Goal: Check status: Check status

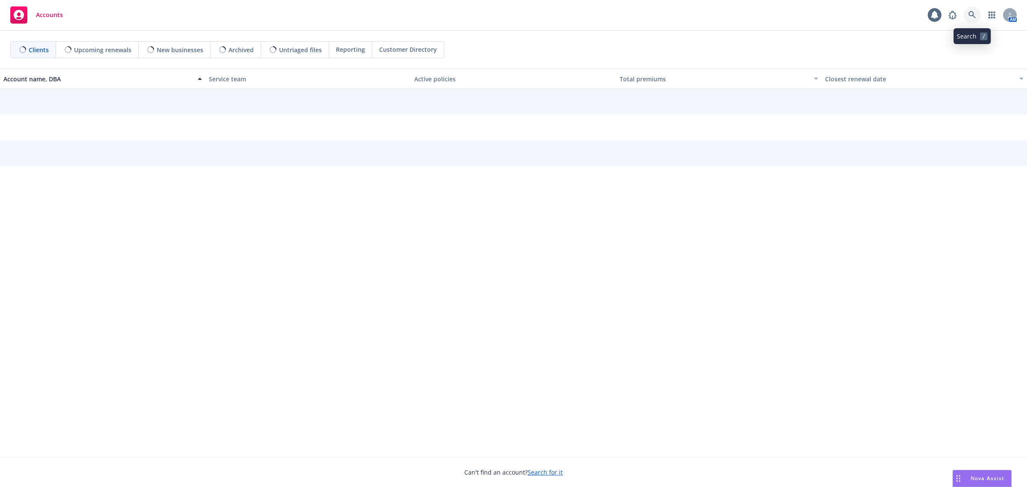
click at [976, 15] on icon at bounding box center [972, 15] width 8 height 8
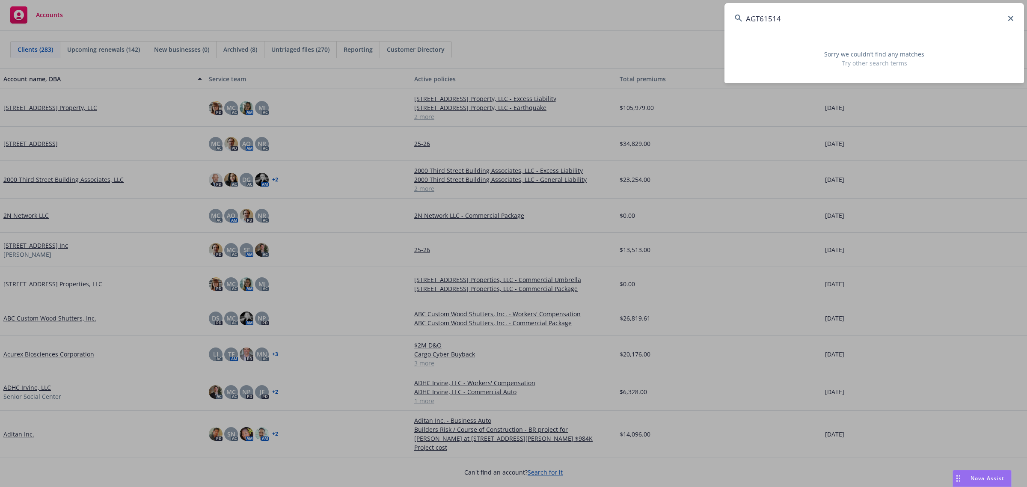
click at [626, 10] on div "AGT61514 Sorry we couldn’t find any matches Try other search terms" at bounding box center [513, 243] width 1027 height 487
paste input "Kitsap Composites, Inc."
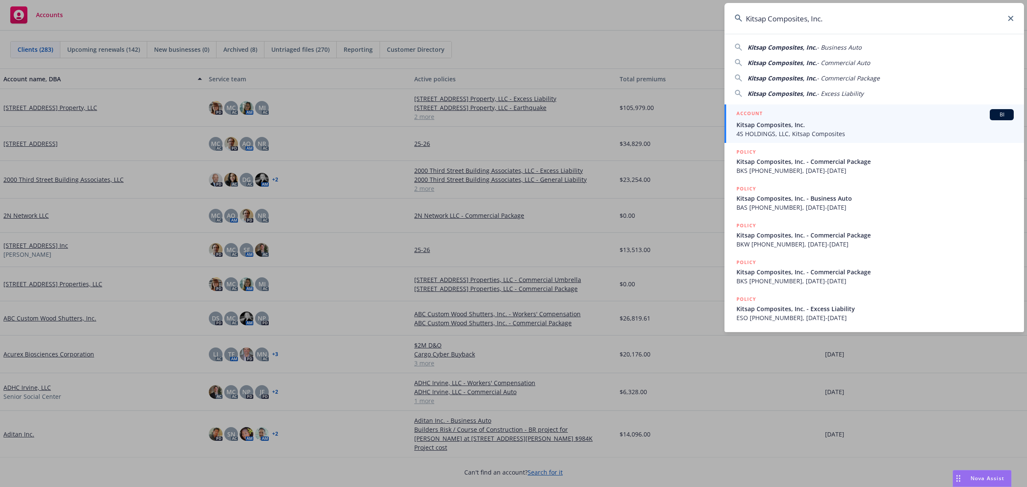
type input "Kitsap Composites, Inc."
click at [750, 121] on span "Kitsap Composites, Inc." at bounding box center [874, 124] width 277 height 9
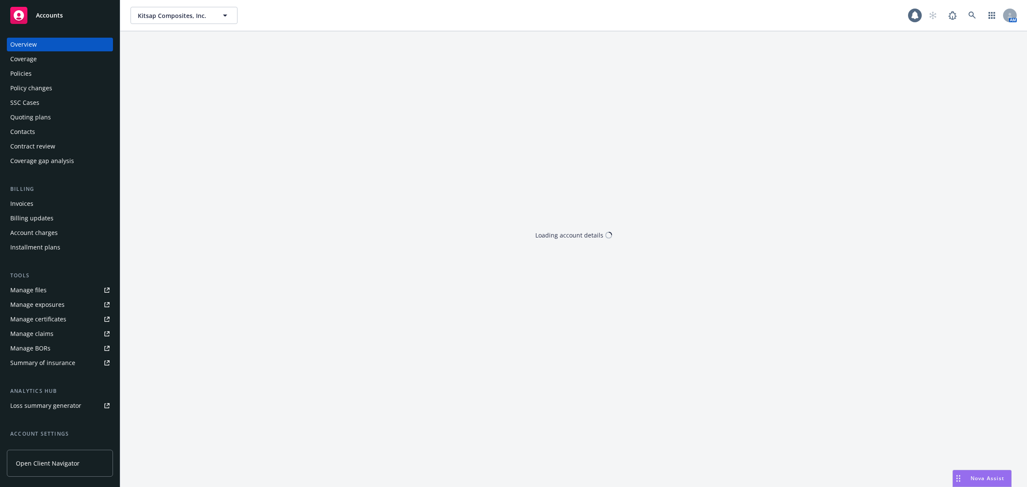
click at [38, 75] on div "Policies" at bounding box center [59, 74] width 99 height 14
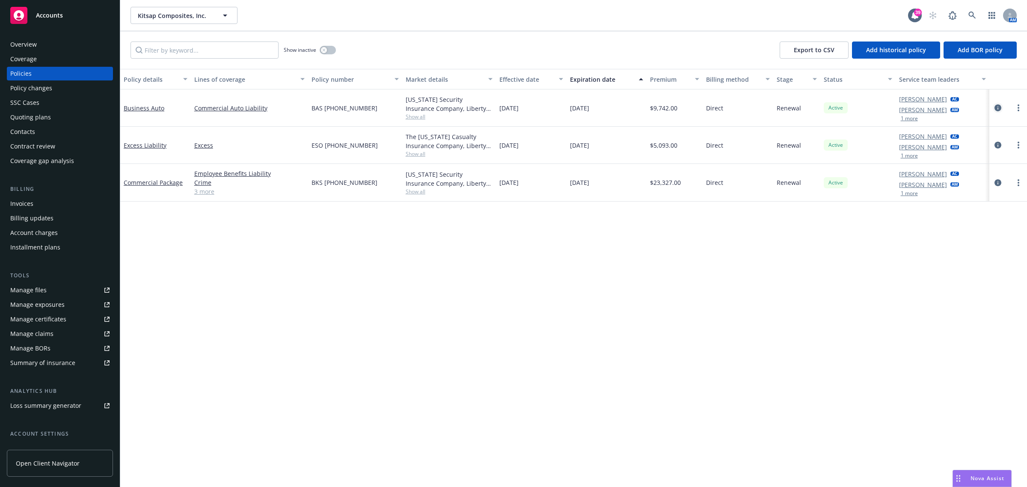
click at [1001, 105] on icon "circleInformation" at bounding box center [997, 107] width 7 height 7
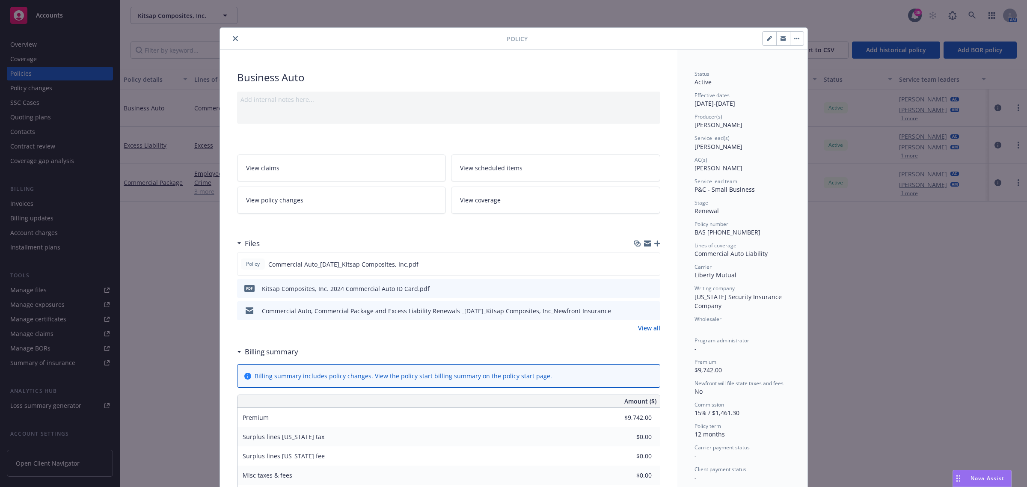
click at [233, 43] on button "close" at bounding box center [235, 38] width 10 height 10
click at [233, 36] on icon "close" at bounding box center [235, 38] width 5 height 5
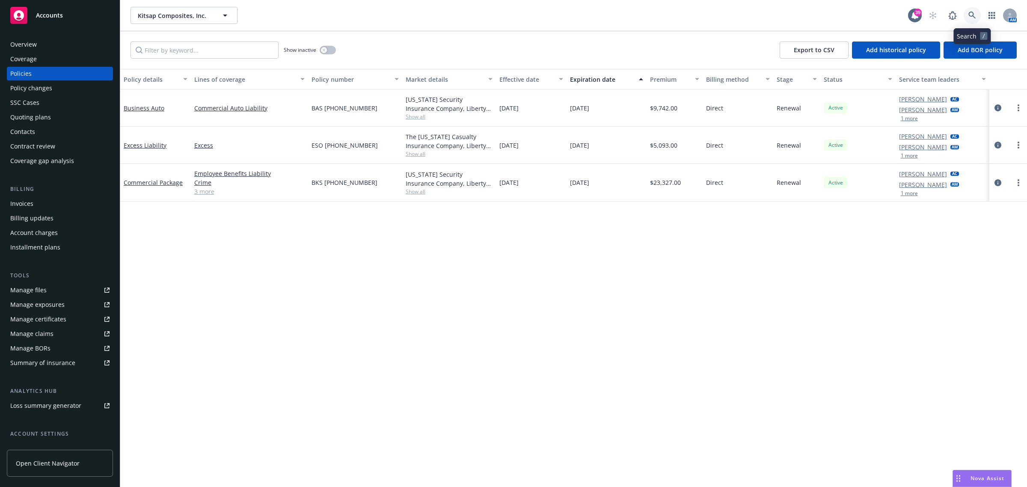
click at [974, 15] on icon at bounding box center [972, 16] width 8 height 8
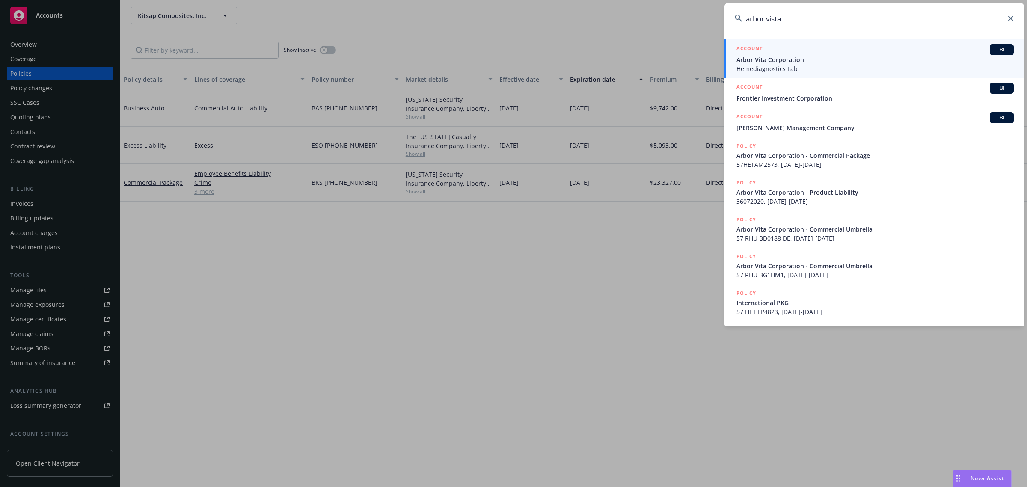
type input "arbor vista"
click at [815, 53] on div "ACCOUNT BI" at bounding box center [874, 49] width 277 height 11
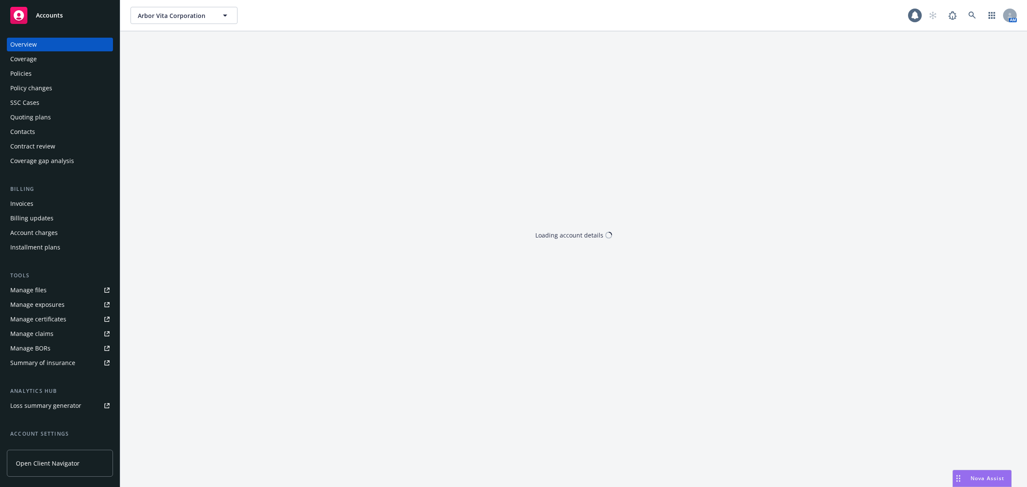
click at [40, 78] on div "Policies" at bounding box center [59, 74] width 99 height 14
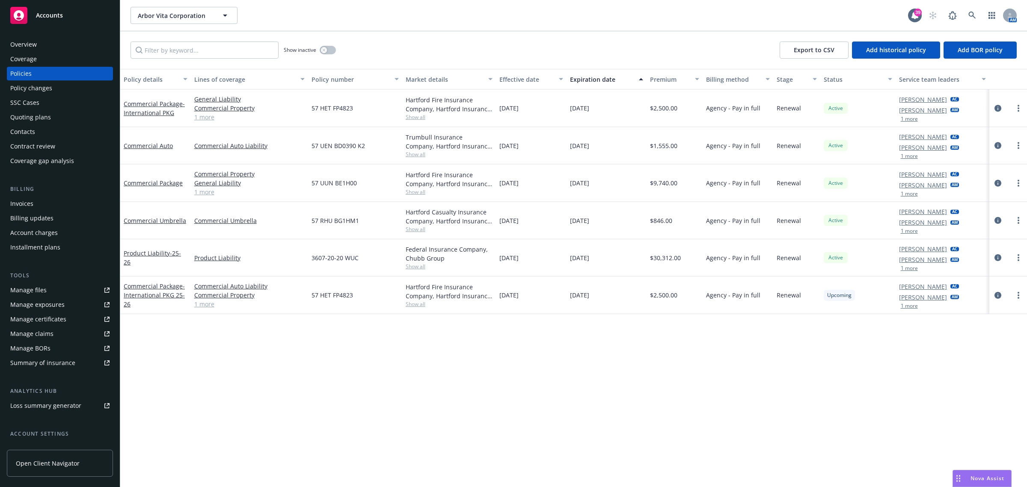
click at [415, 157] on span "Show all" at bounding box center [449, 154] width 87 height 7
click at [307, 331] on div "Policy details Lines of coverage Policy number Market details Effective date Ex…" at bounding box center [573, 278] width 907 height 418
click at [973, 12] on icon at bounding box center [972, 16] width 8 height 8
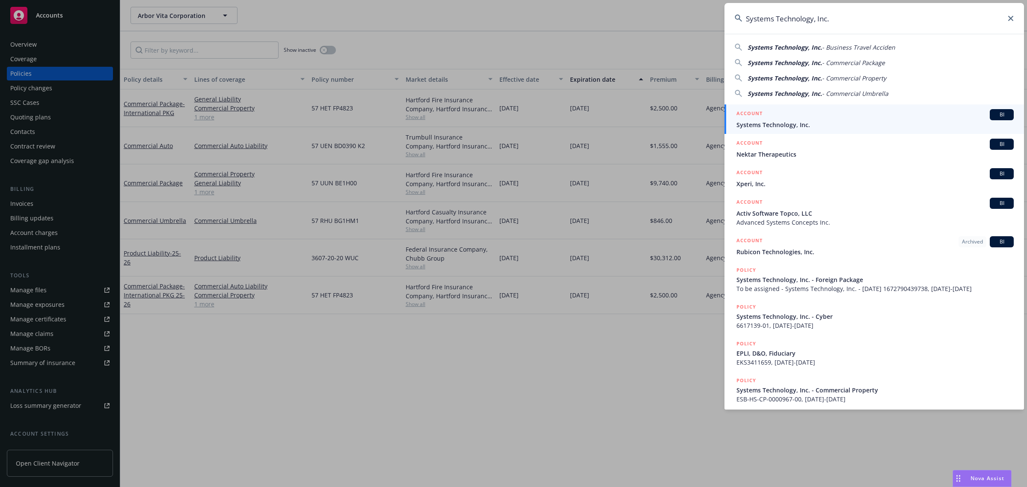
type input "Systems Technology, Inc."
click at [761, 116] on h5 "ACCOUNT" at bounding box center [749, 114] width 26 height 10
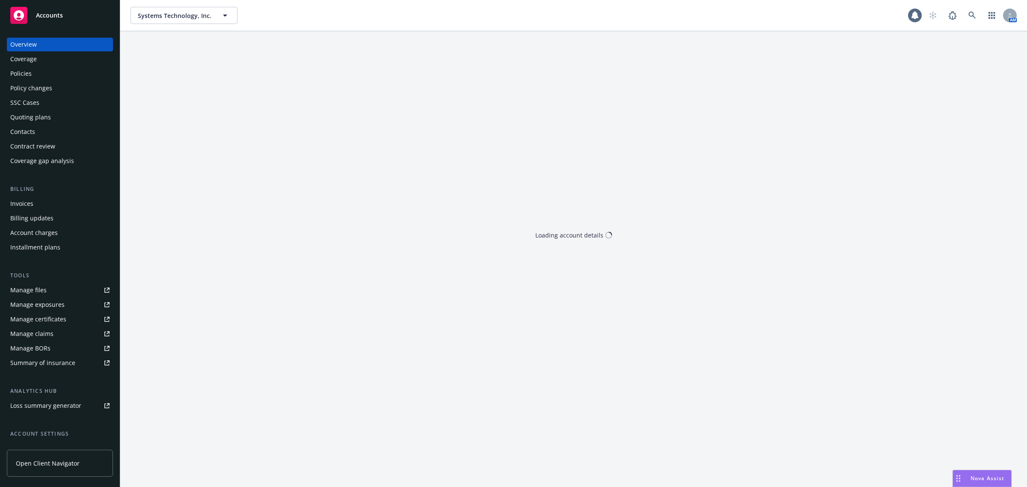
click at [45, 76] on div "Policies" at bounding box center [59, 74] width 99 height 14
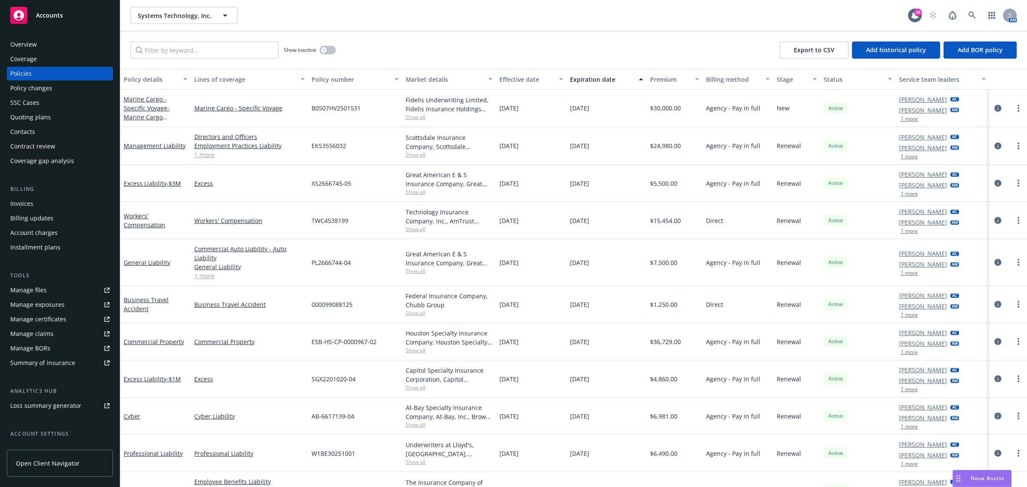
click at [994, 105] on icon "circleInformation" at bounding box center [997, 108] width 7 height 7
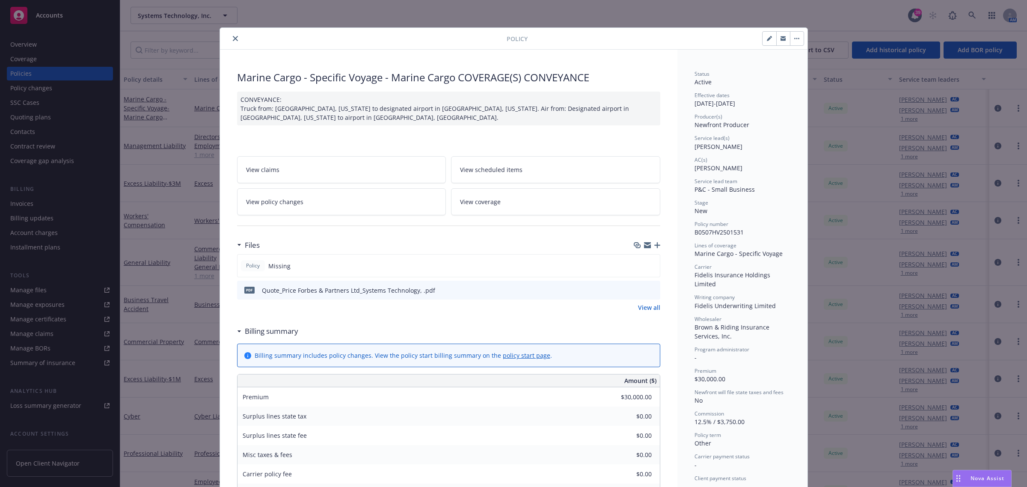
click at [233, 38] on icon "close" at bounding box center [235, 38] width 5 height 5
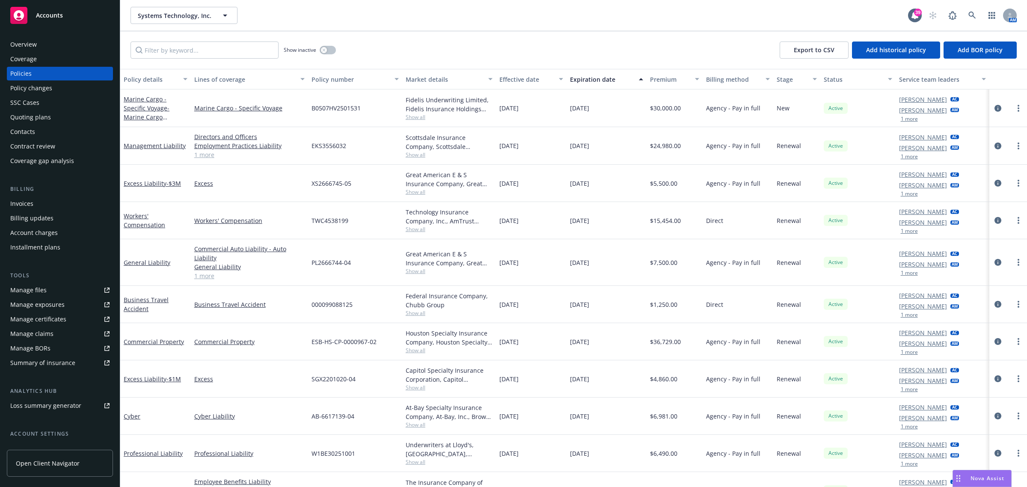
click at [82, 49] on div "Overview" at bounding box center [59, 45] width 99 height 14
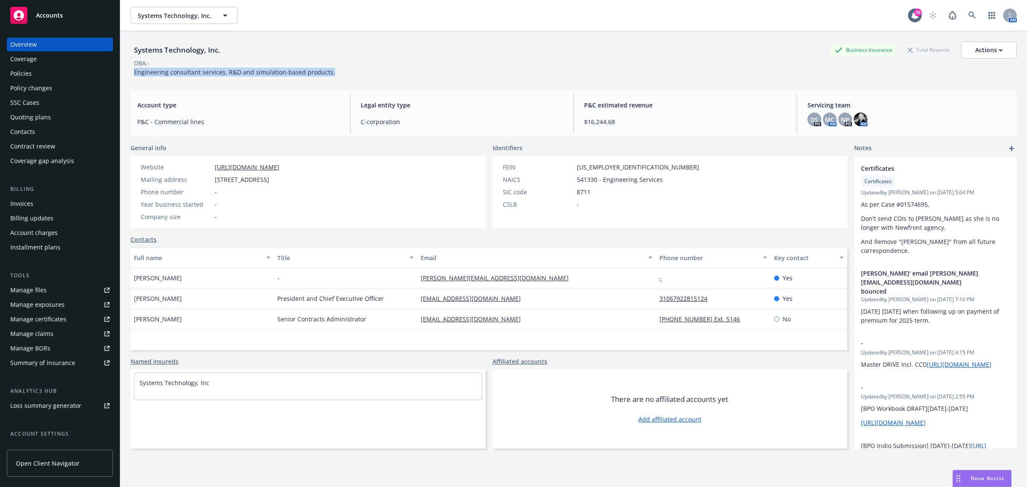
drag, startPoint x: 370, startPoint y: 74, endPoint x: 126, endPoint y: 71, distance: 243.9
click at [126, 71] on div "Systems Technology, Inc. Business Insurance Total Rewards Actions DBA: - Engine…" at bounding box center [573, 274] width 907 height 487
click at [185, 74] on span "Engineering consultant services, R&D and simulation-based products." at bounding box center [234, 72] width 201 height 8
click at [810, 120] on span "DS" at bounding box center [814, 119] width 8 height 9
drag, startPoint x: 737, startPoint y: 69, endPoint x: 846, endPoint y: 90, distance: 110.7
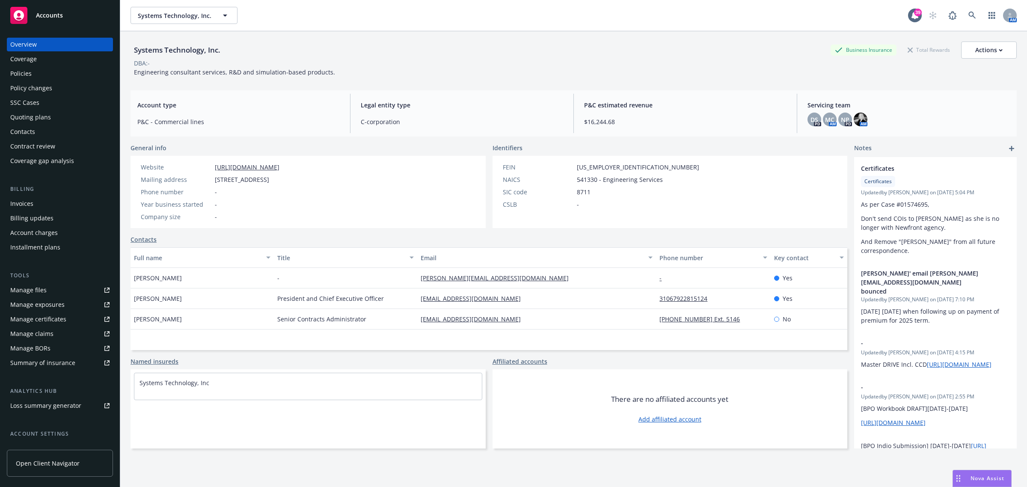
click at [739, 69] on div "Systems Technology, Inc. Business Insurance Total Rewards Actions DBA: - Engine…" at bounding box center [574, 59] width 886 height 35
click at [968, 12] on icon at bounding box center [972, 16] width 8 height 8
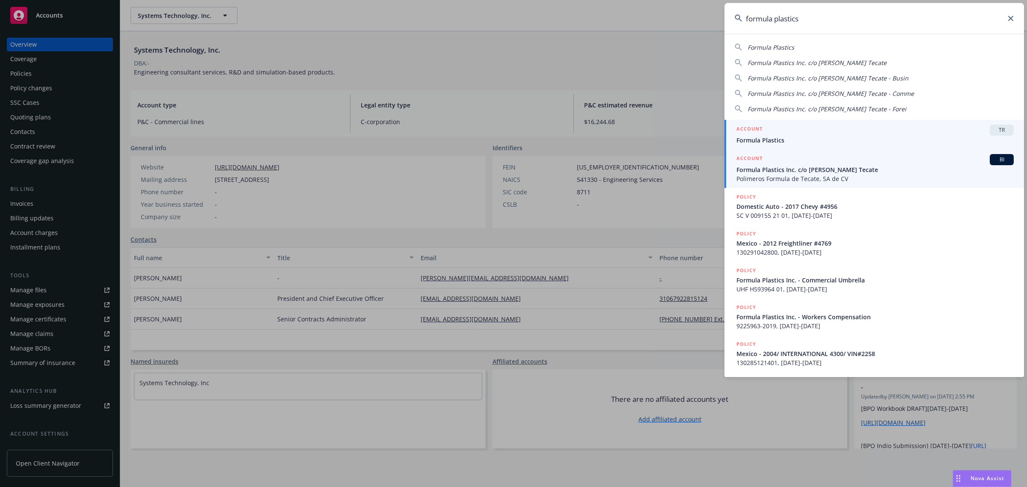
type input "formula plastics"
click at [794, 179] on span "Polimeros Formula de Tecate, SA de CV" at bounding box center [874, 178] width 277 height 9
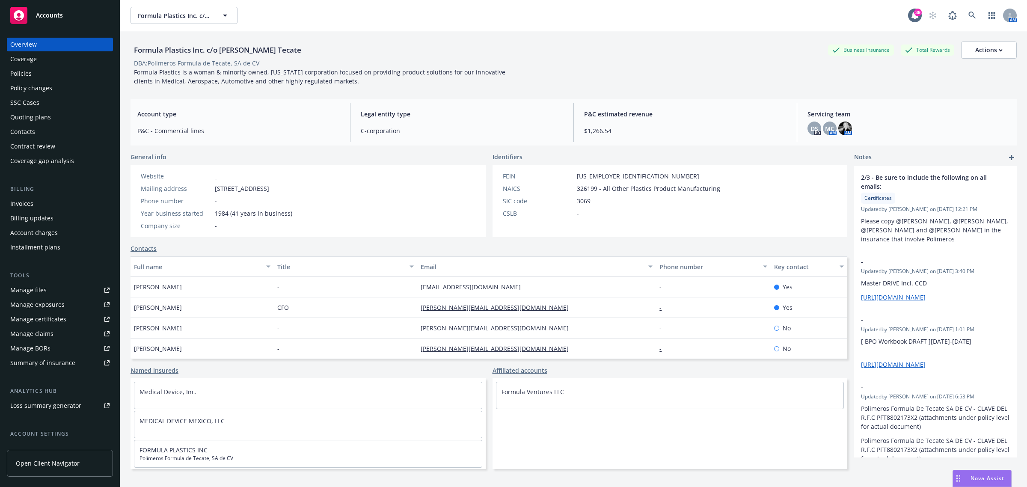
click at [22, 72] on div "Policies" at bounding box center [20, 74] width 21 height 14
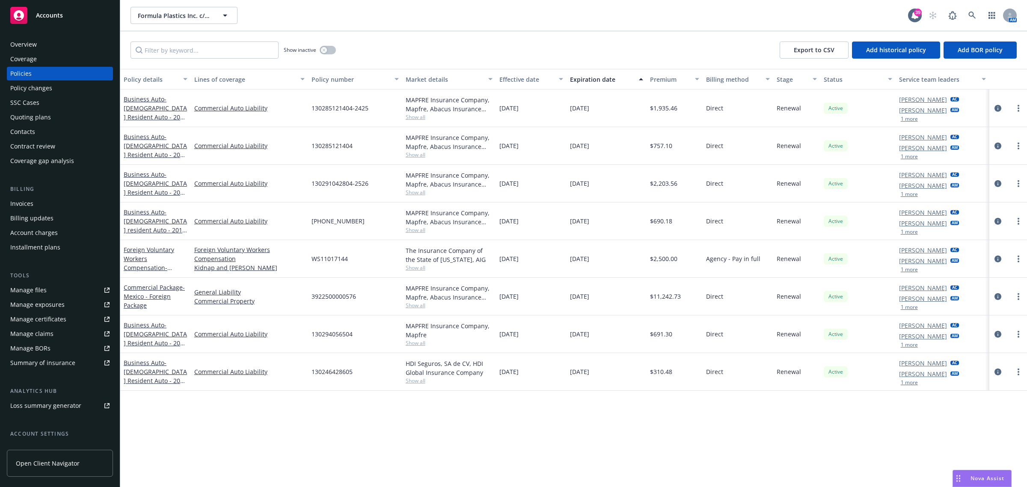
click at [56, 38] on div "Overview" at bounding box center [59, 45] width 99 height 14
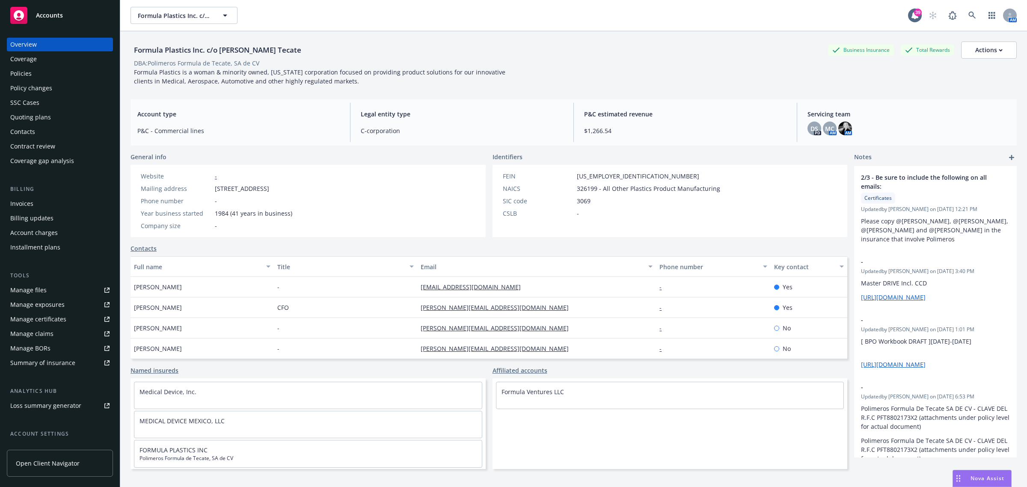
click at [26, 69] on div "Policies" at bounding box center [20, 74] width 21 height 14
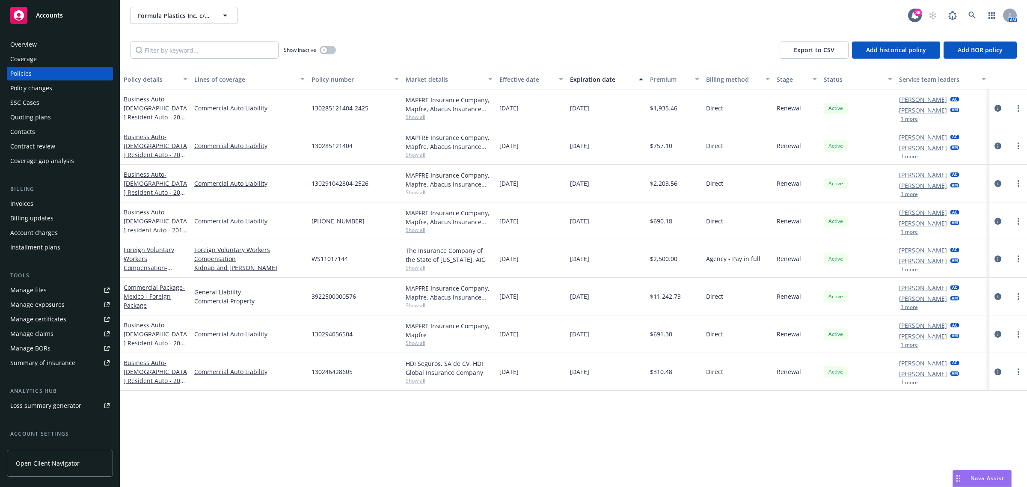
click at [418, 266] on span "Show all" at bounding box center [449, 267] width 87 height 7
click at [416, 114] on div "MAPFRE Insurance Company, Mapfre, Abacus Insurance Brokers Show all" at bounding box center [449, 107] width 87 height 25
click at [409, 117] on span "Show all" at bounding box center [449, 116] width 87 height 7
click at [39, 39] on div "Overview" at bounding box center [59, 45] width 99 height 14
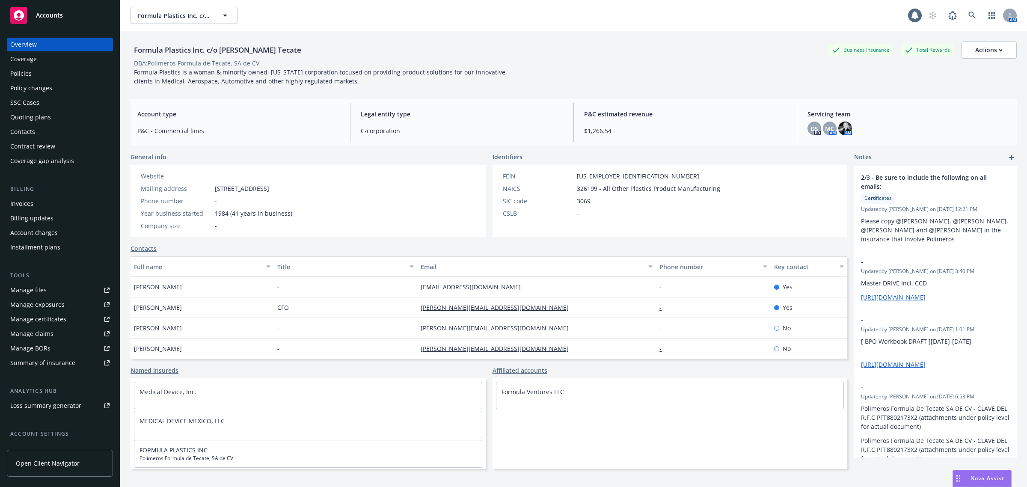
click at [29, 71] on div "Policies" at bounding box center [20, 74] width 21 height 14
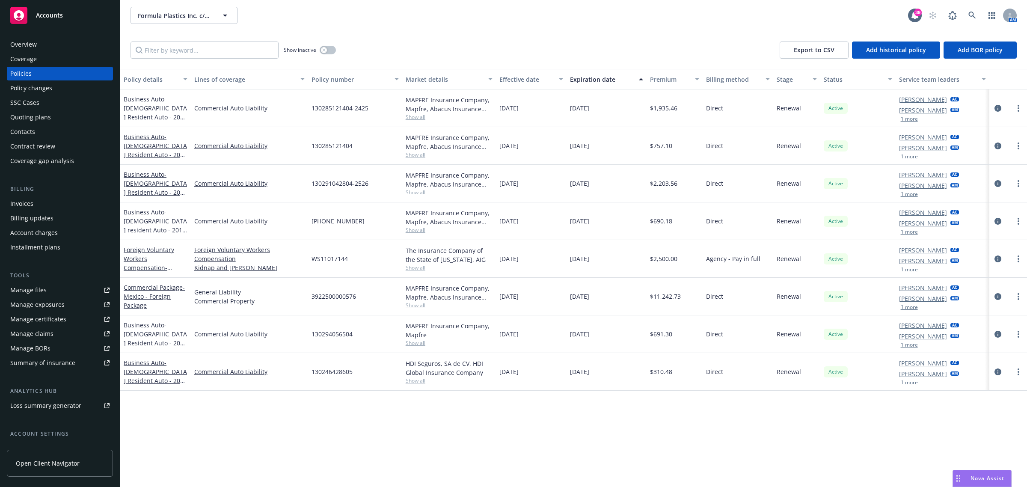
click at [46, 50] on div "Overview" at bounding box center [59, 45] width 99 height 14
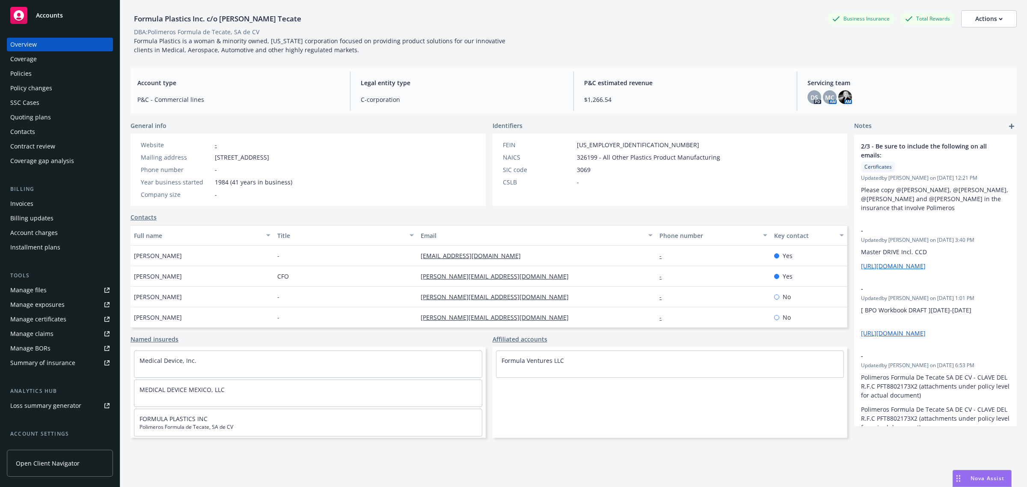
click at [35, 73] on div "Policies" at bounding box center [59, 74] width 99 height 14
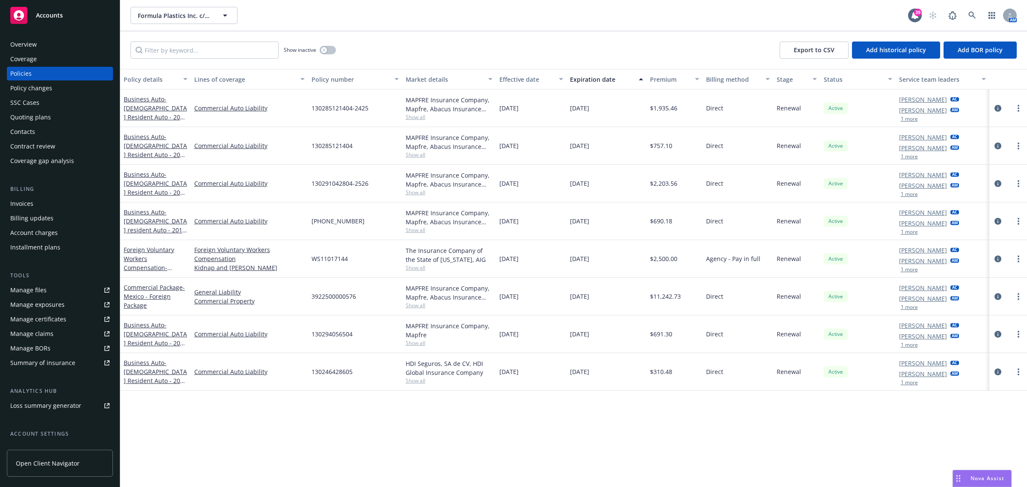
click at [50, 49] on div "Overview" at bounding box center [59, 45] width 99 height 14
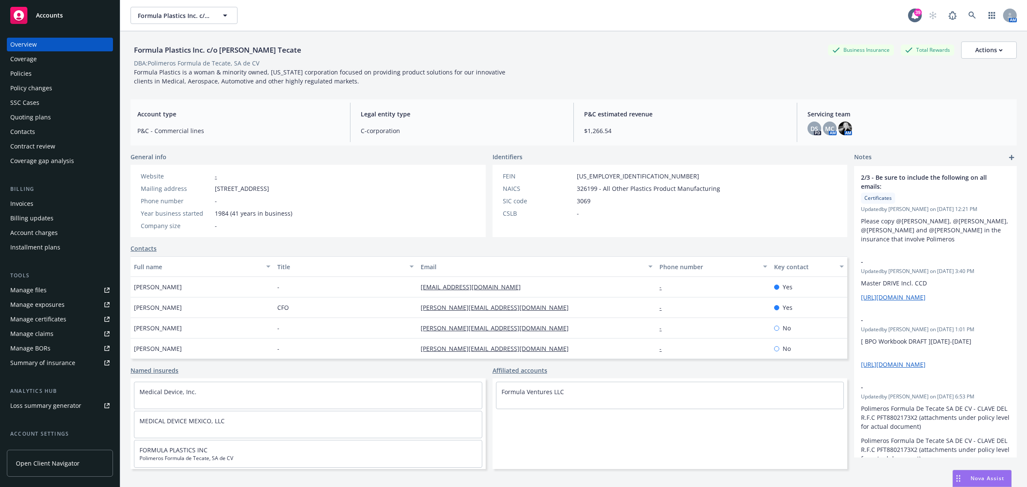
click at [39, 200] on div "Invoices" at bounding box center [59, 204] width 99 height 14
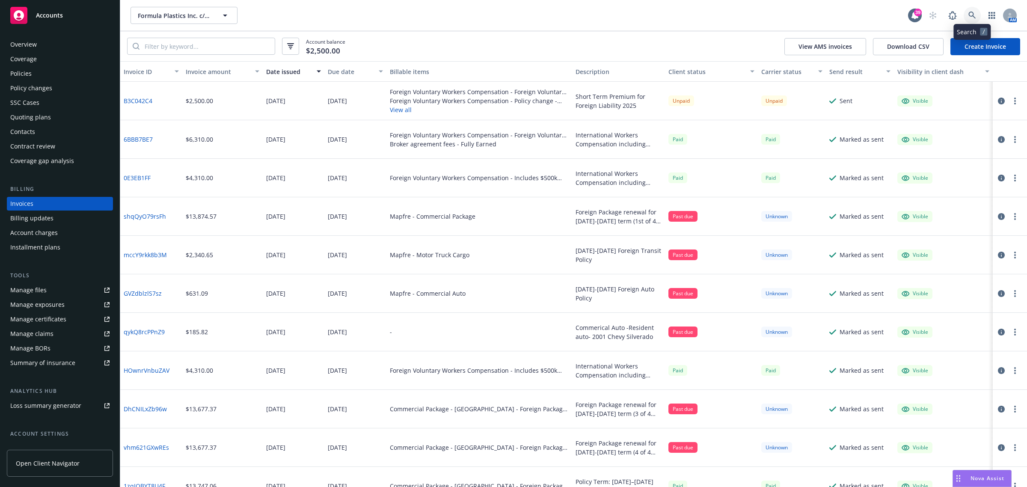
click at [966, 15] on link at bounding box center [972, 15] width 17 height 17
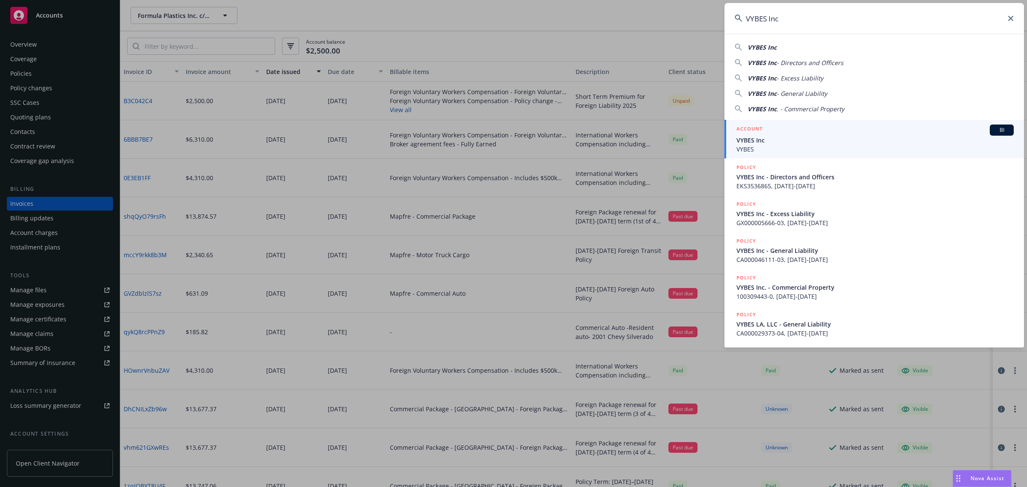
type input "VYBES Inc"
click at [831, 154] on link "ACCOUNT BI VYBES Inc VYBES" at bounding box center [874, 139] width 300 height 39
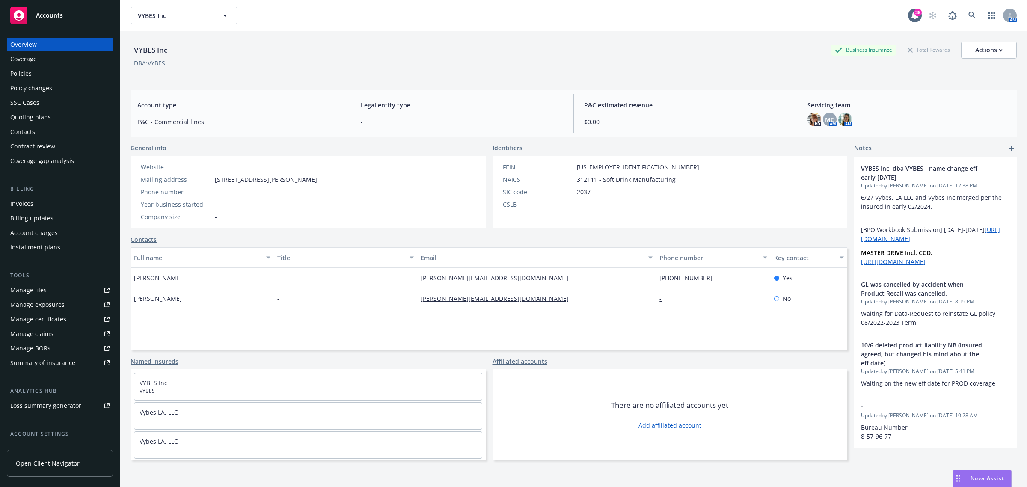
click at [35, 75] on div "Policies" at bounding box center [59, 74] width 99 height 14
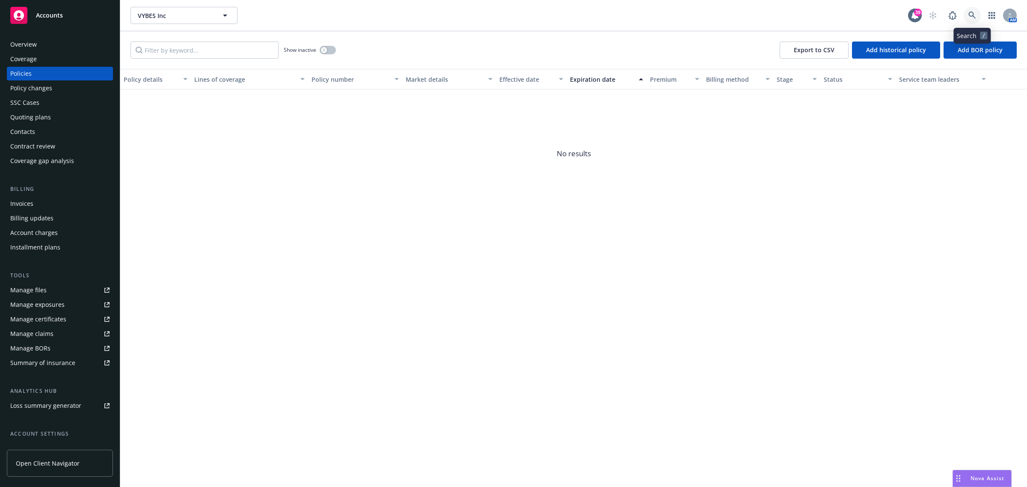
click at [969, 16] on icon at bounding box center [972, 16] width 8 height 8
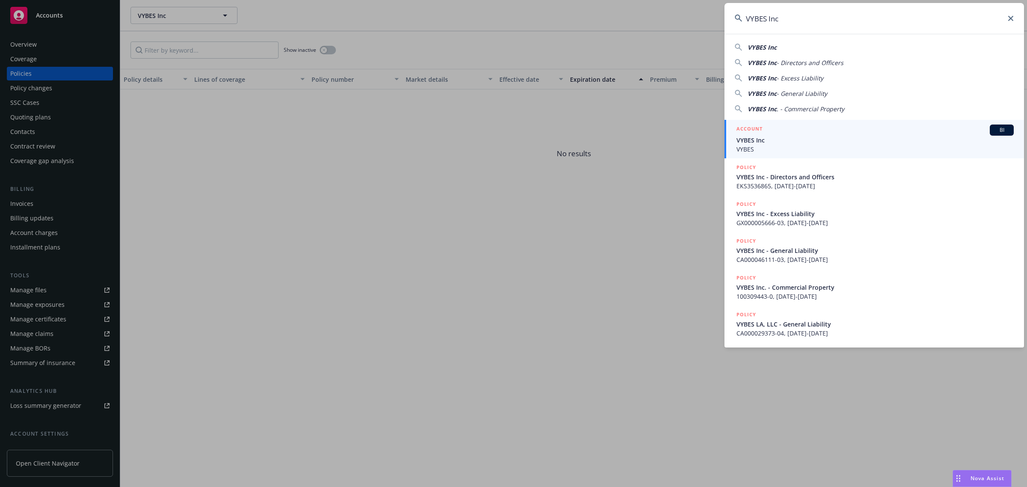
type input "VYBES Inc"
click at [782, 136] on span "VYBES Inc" at bounding box center [874, 140] width 277 height 9
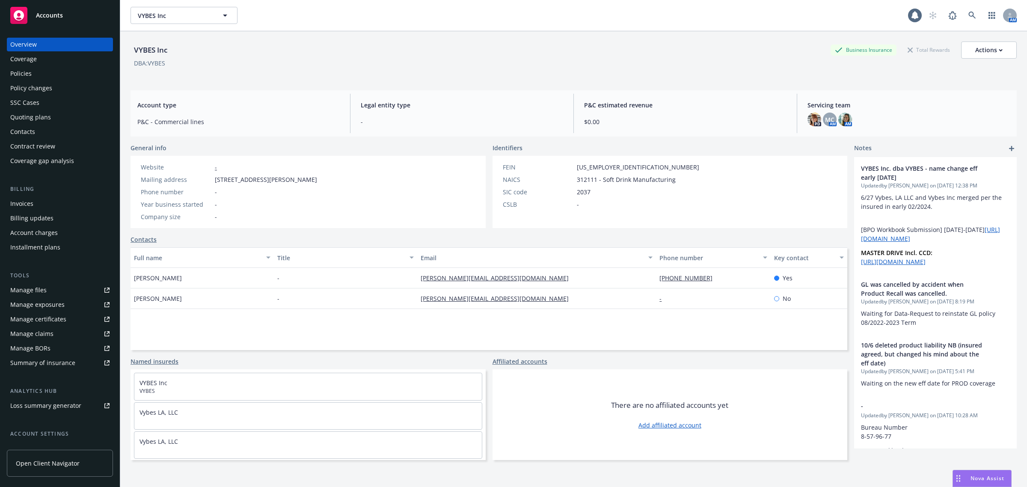
click at [47, 72] on div "Policies" at bounding box center [59, 74] width 99 height 14
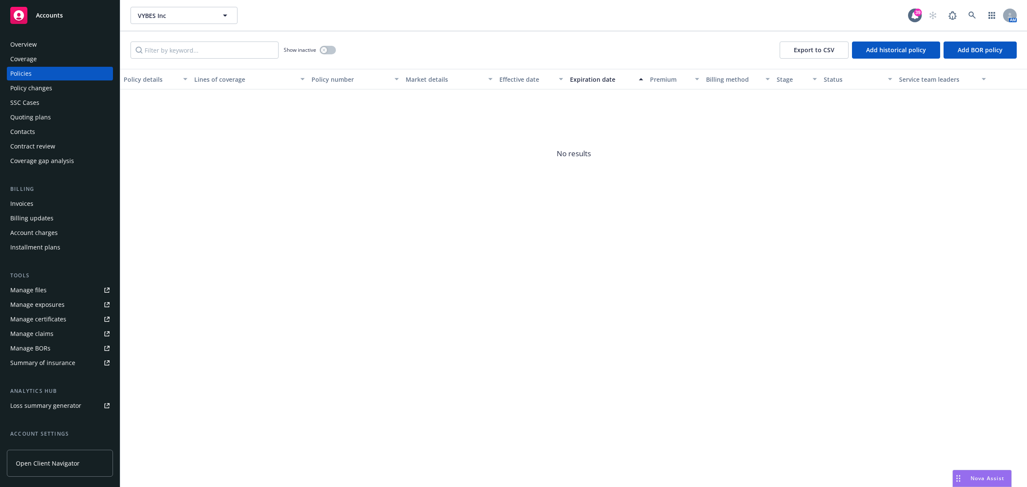
click at [24, 199] on div "Invoices" at bounding box center [21, 204] width 23 height 14
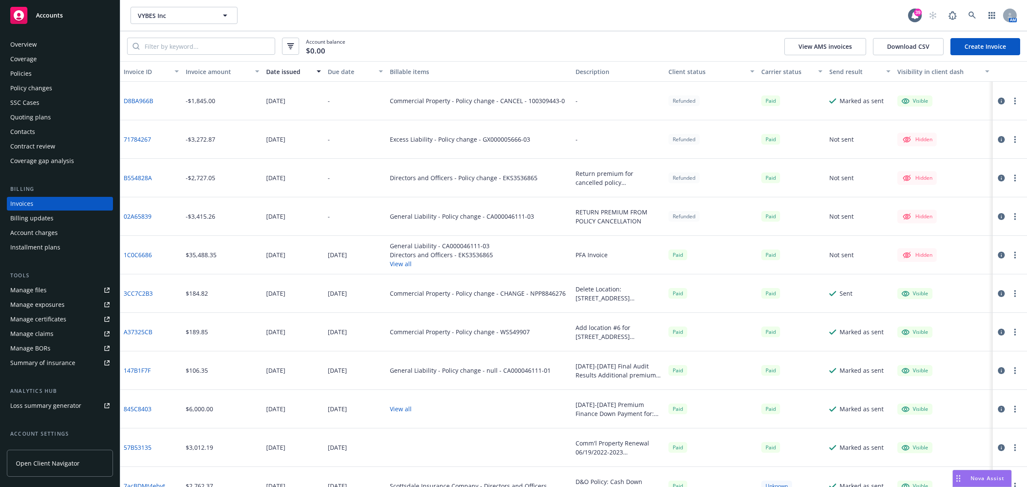
click at [998, 101] on icon "button" at bounding box center [1001, 101] width 7 height 7
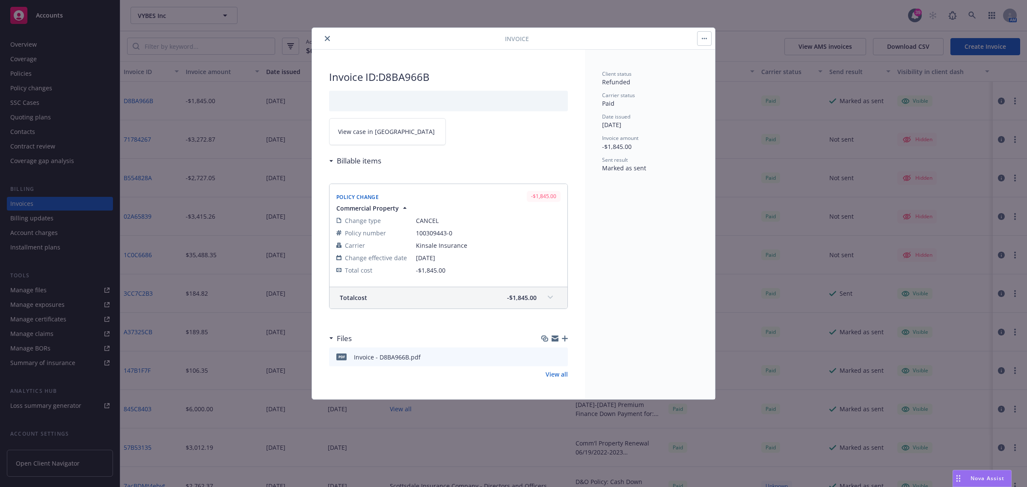
click at [325, 40] on icon "close" at bounding box center [327, 38] width 5 height 5
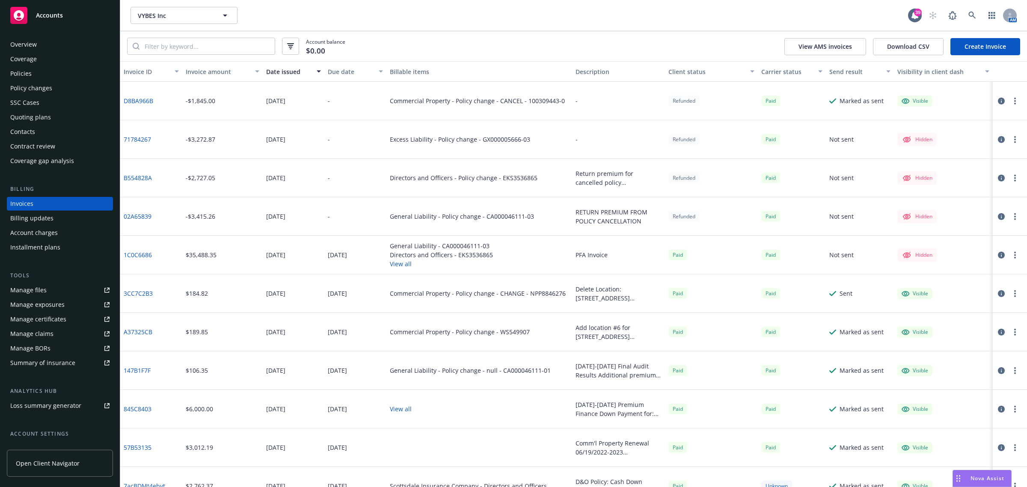
click at [998, 137] on icon "button" at bounding box center [1001, 139] width 7 height 7
